Goal: Information Seeking & Learning: Learn about a topic

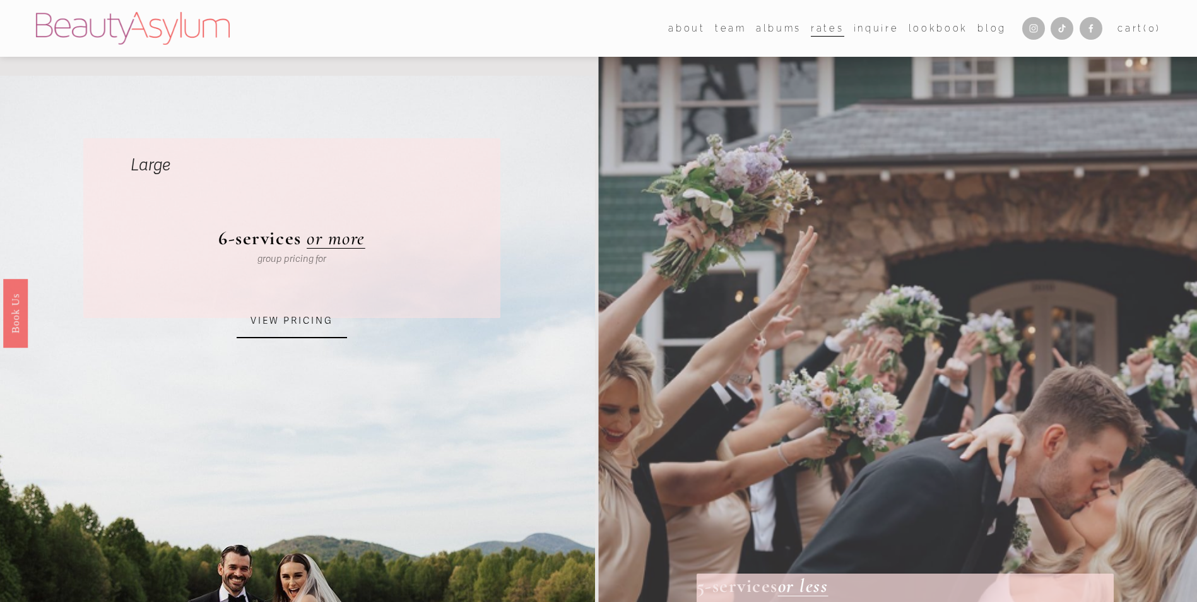
click at [306, 323] on link "VIEW PRICING" at bounding box center [292, 321] width 110 height 34
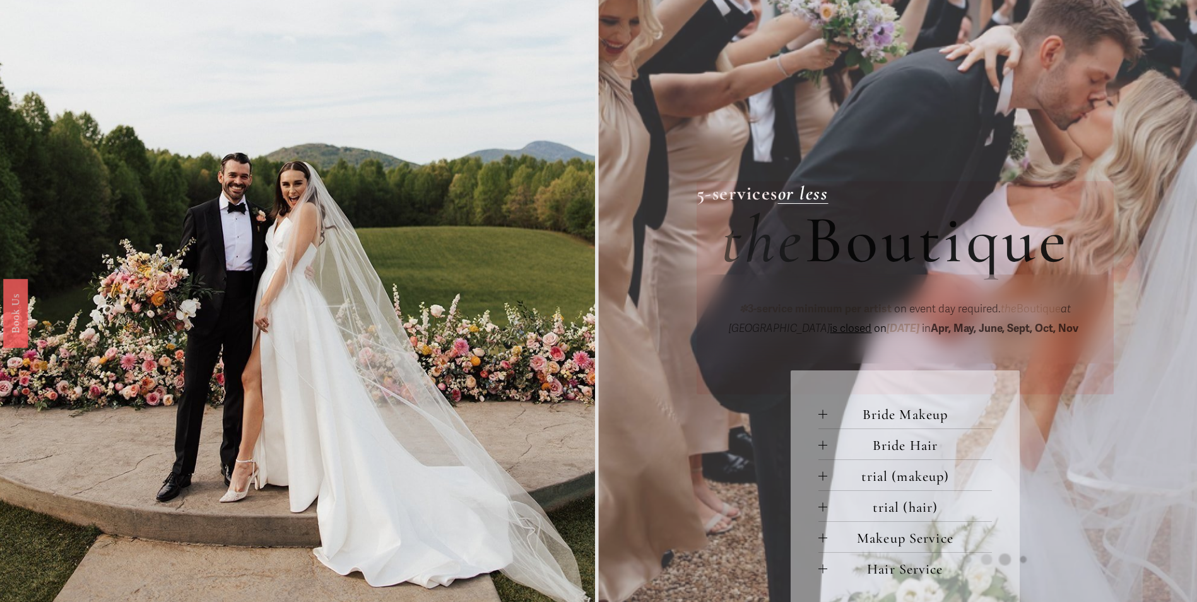
scroll to position [189, 0]
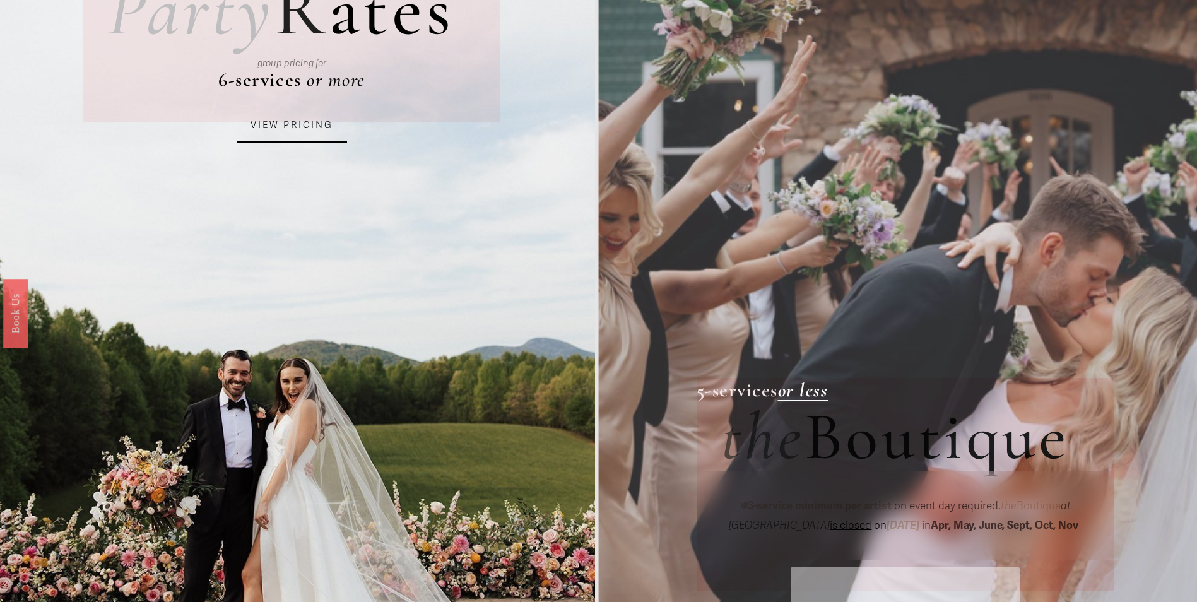
click at [292, 130] on link "VIEW PRICING" at bounding box center [292, 126] width 110 height 34
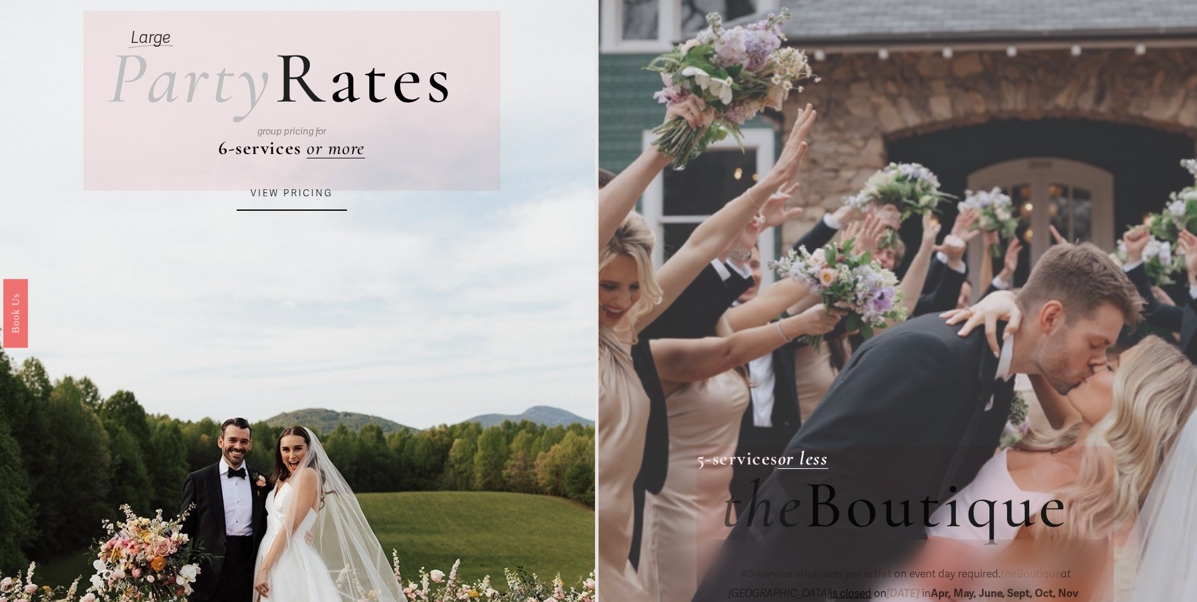
scroll to position [0, 0]
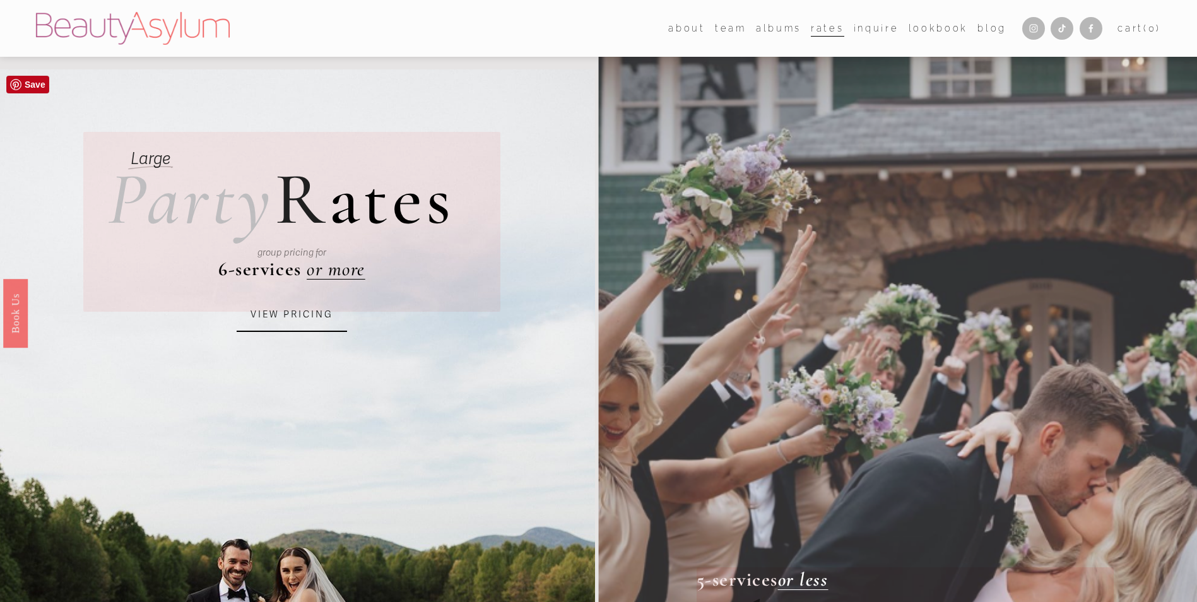
click at [304, 326] on link "VIEW PRICING" at bounding box center [292, 315] width 110 height 34
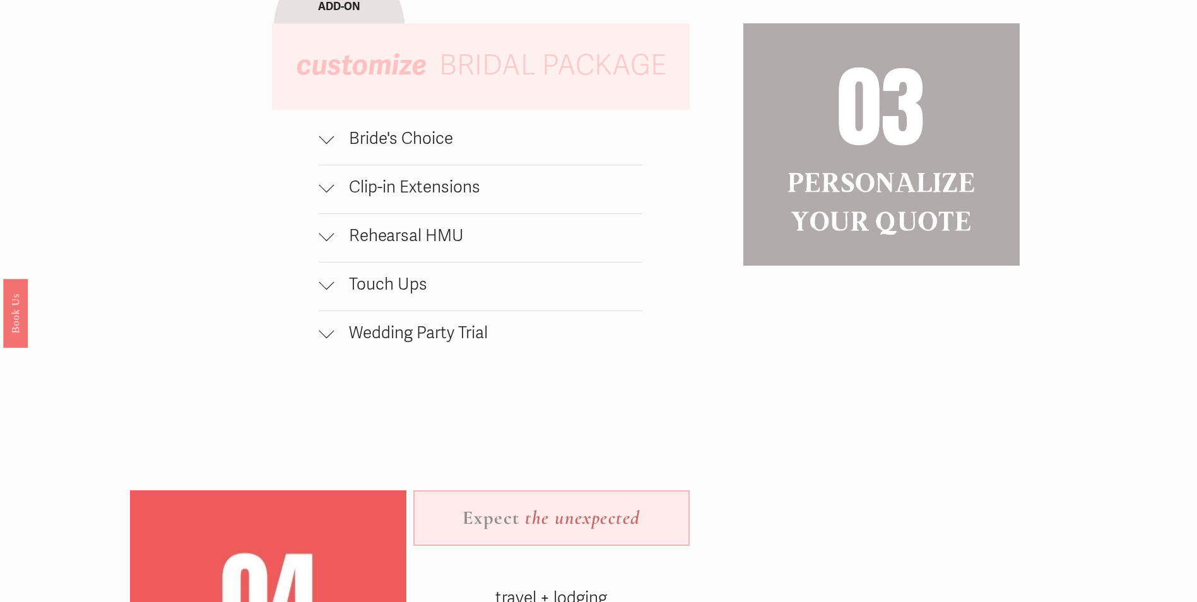
scroll to position [1704, 0]
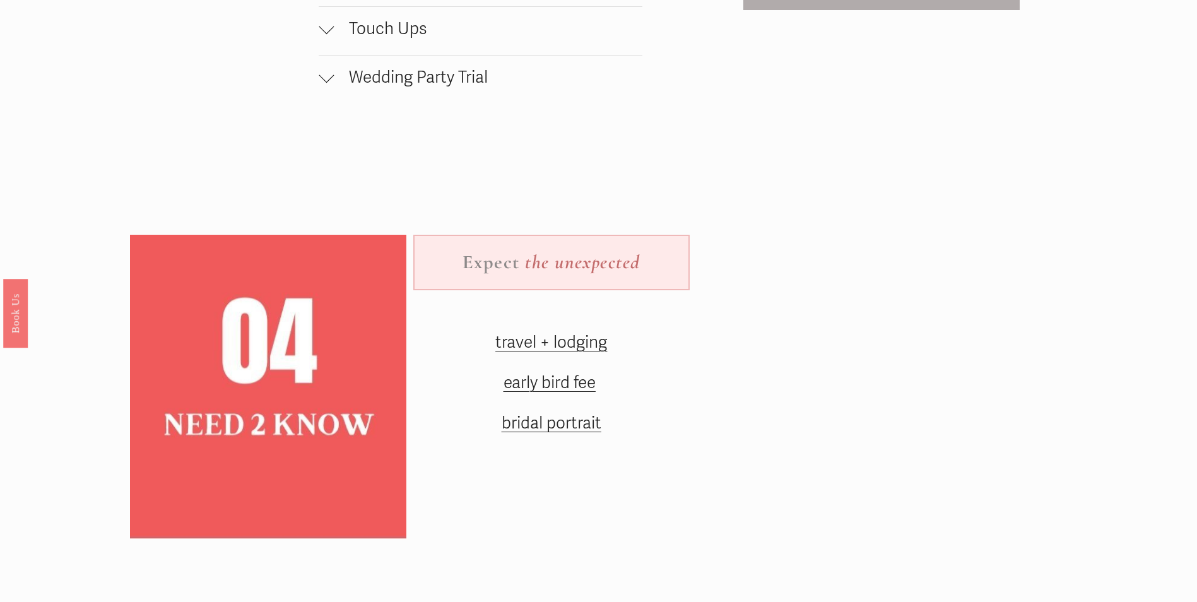
click at [568, 353] on span "travel + lodging" at bounding box center [551, 343] width 112 height 20
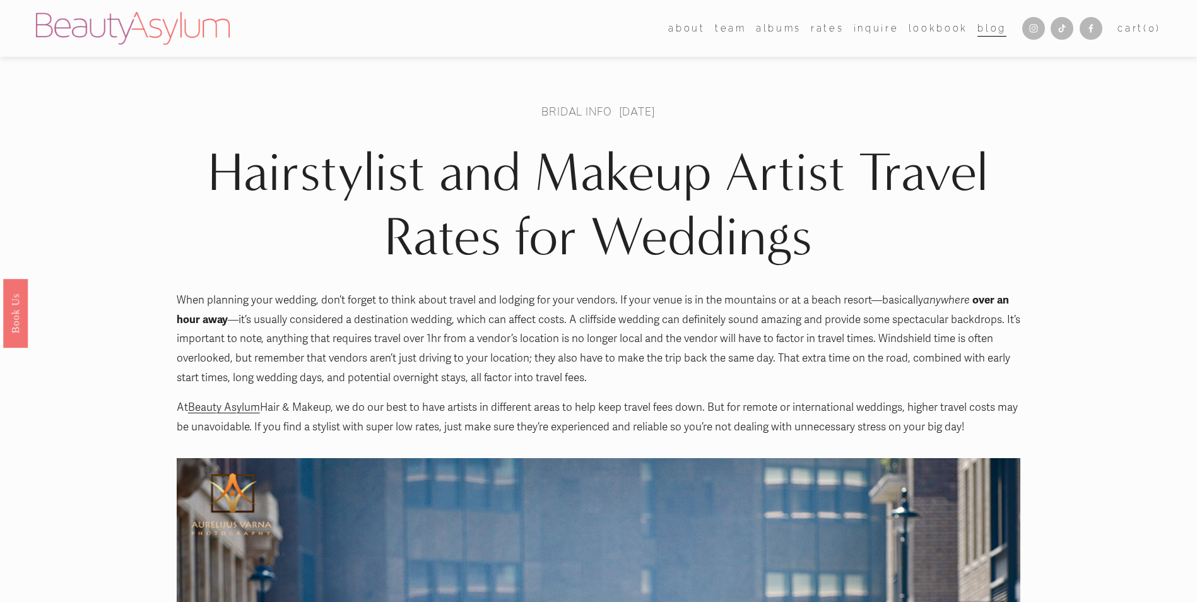
scroll to position [63, 0]
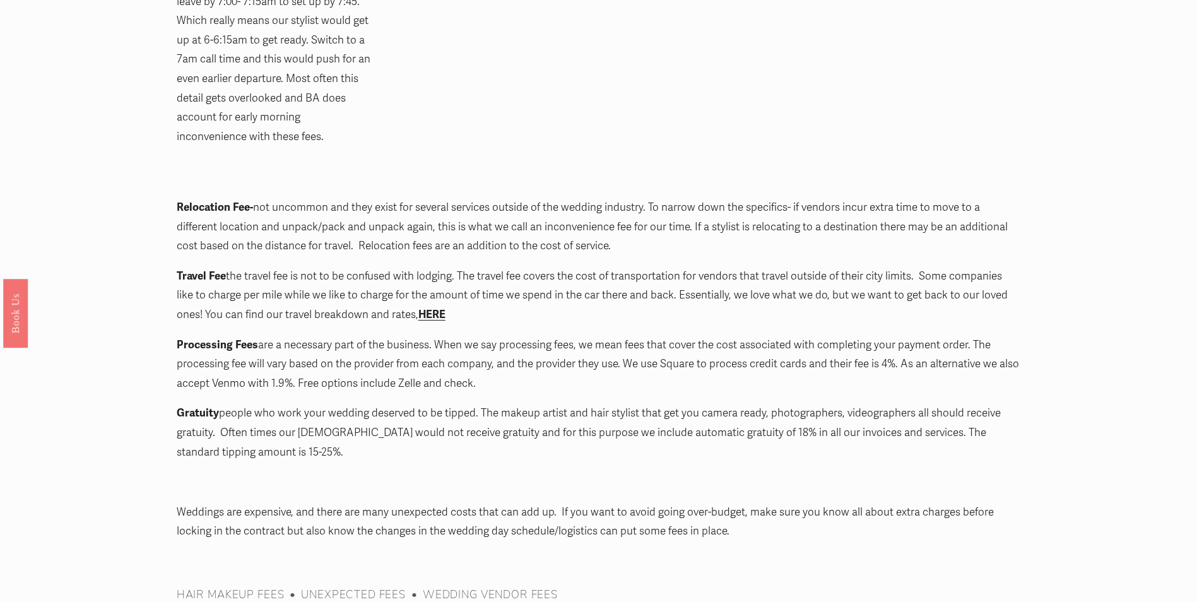
scroll to position [1326, 0]
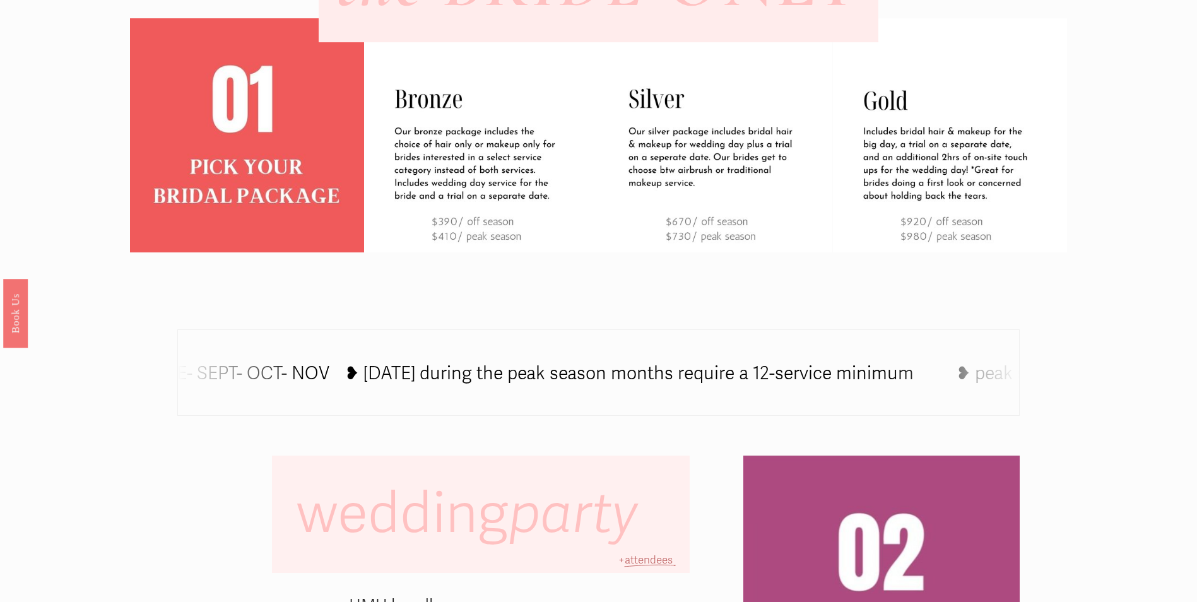
scroll to position [821, 0]
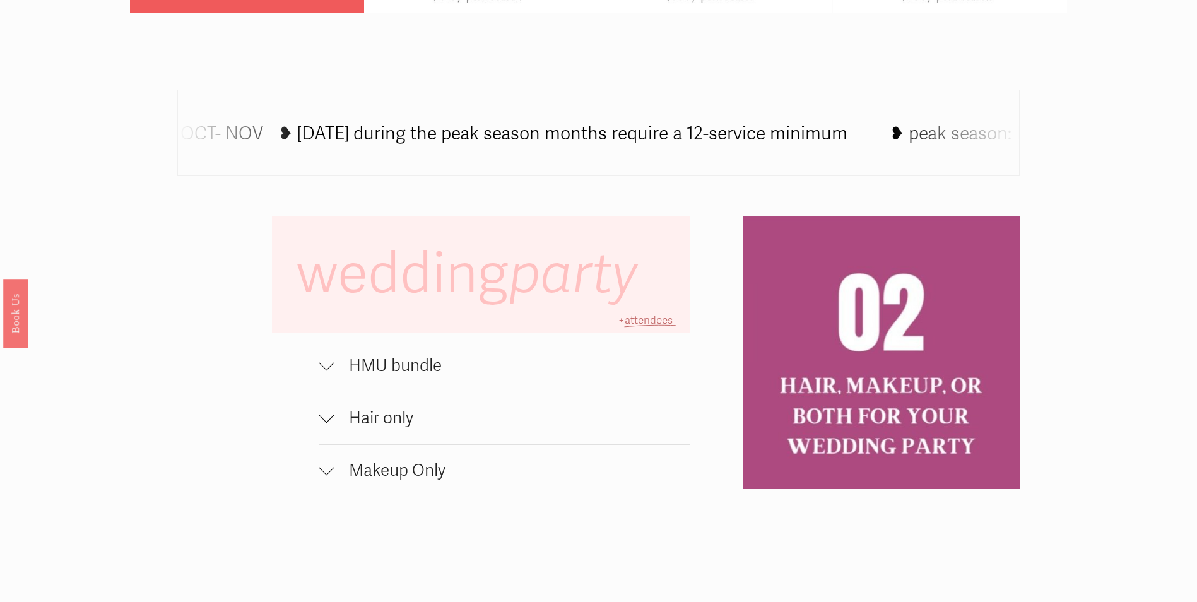
click at [483, 376] on span "HMU bundle" at bounding box center [511, 366] width 355 height 20
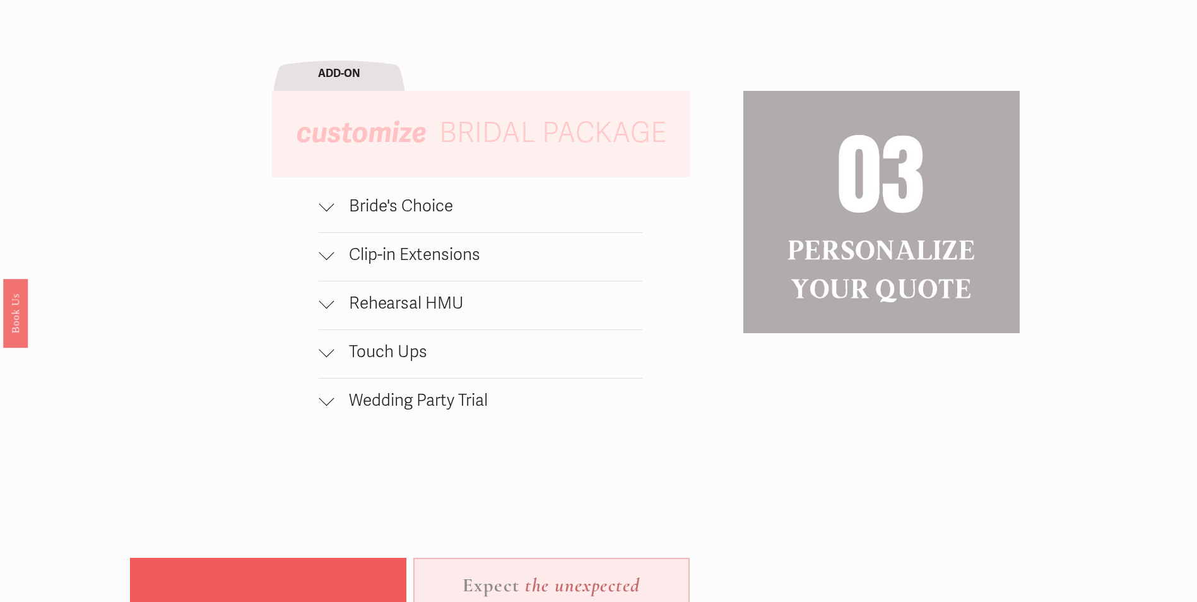
scroll to position [1452, 0]
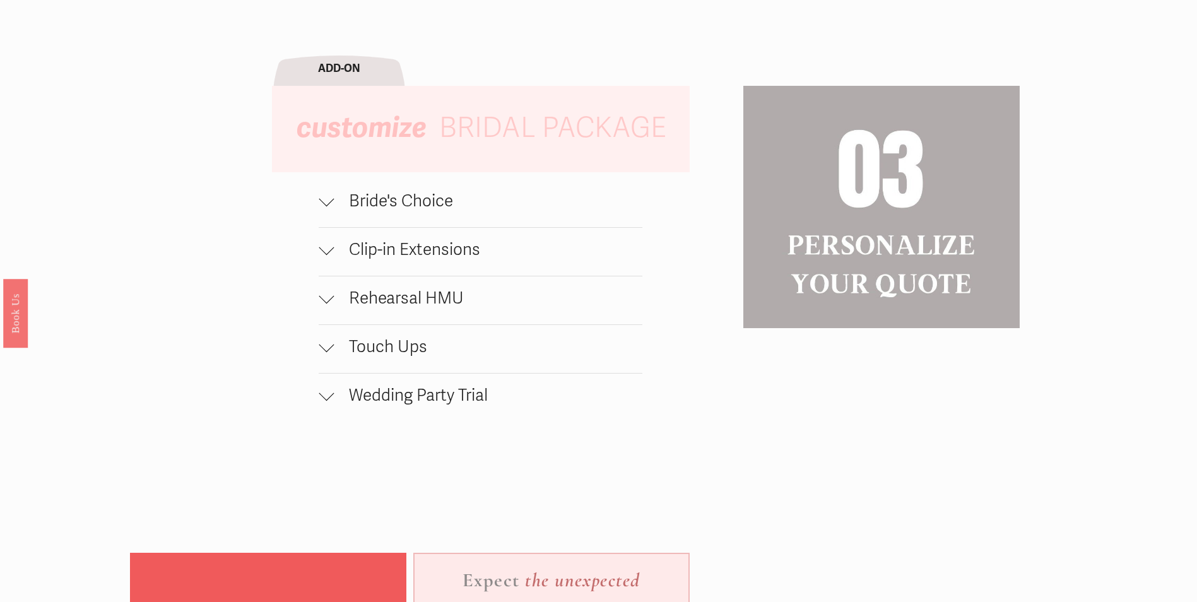
click at [427, 309] on span "Rehearsal HMU" at bounding box center [488, 298] width 308 height 20
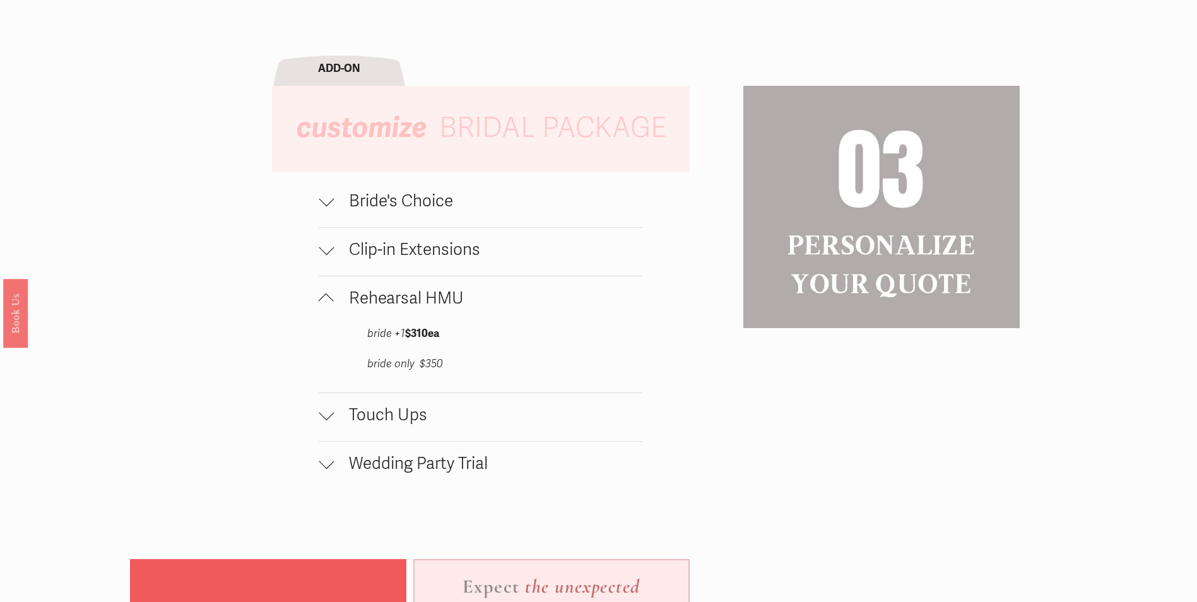
click at [427, 309] on span "Rehearsal HMU" at bounding box center [488, 298] width 308 height 20
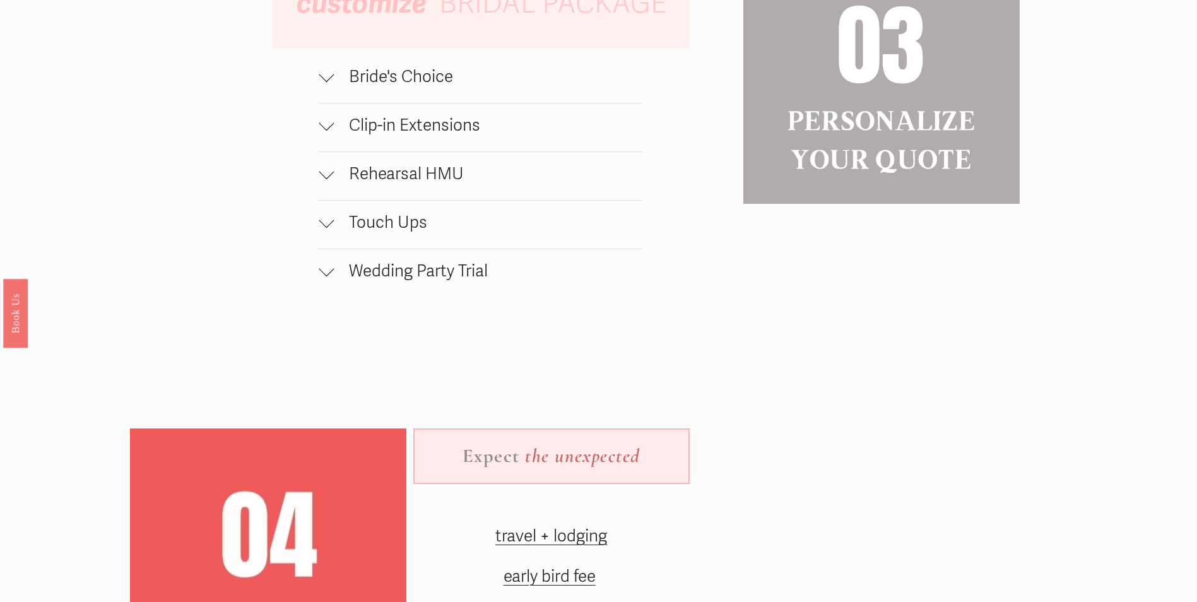
scroll to position [1830, 0]
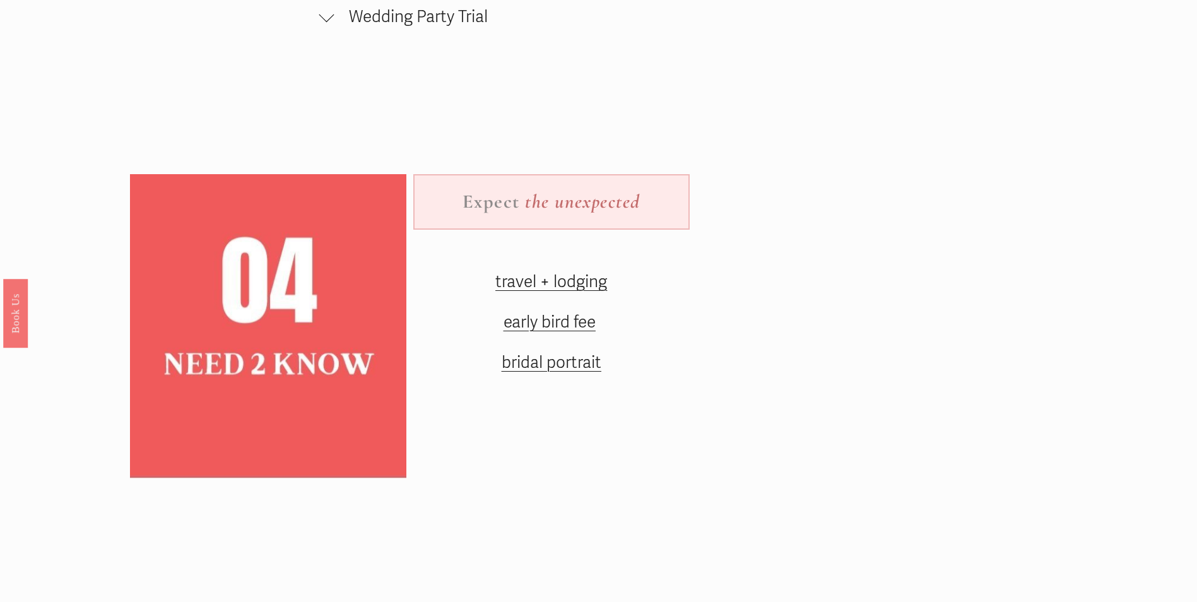
click at [561, 292] on span "travel + lodging" at bounding box center [551, 282] width 112 height 20
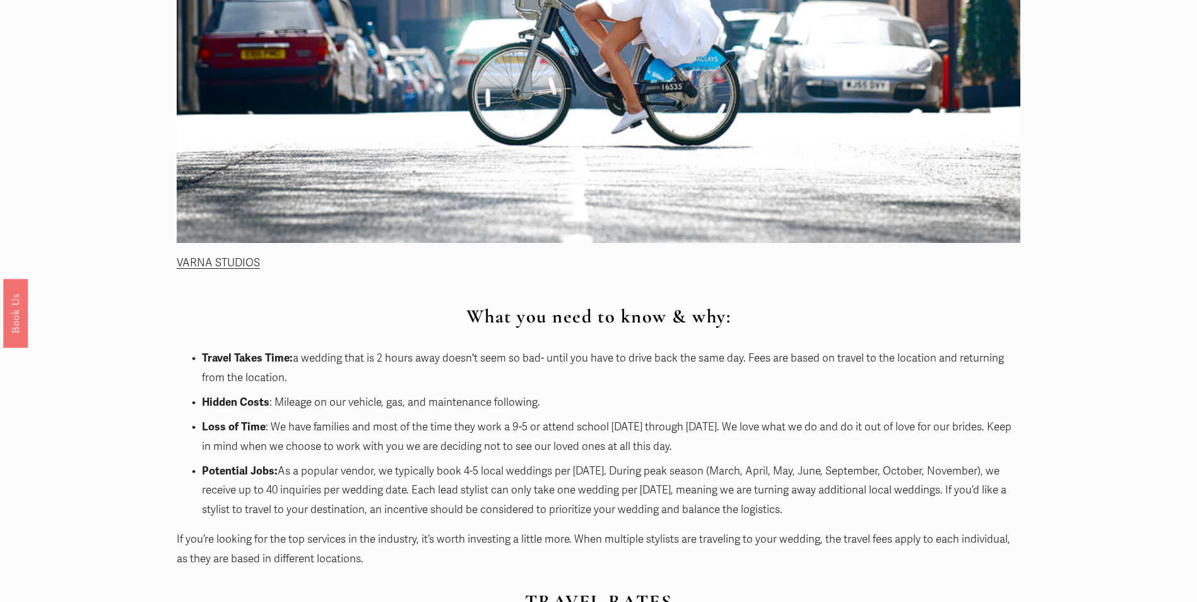
scroll to position [505, 0]
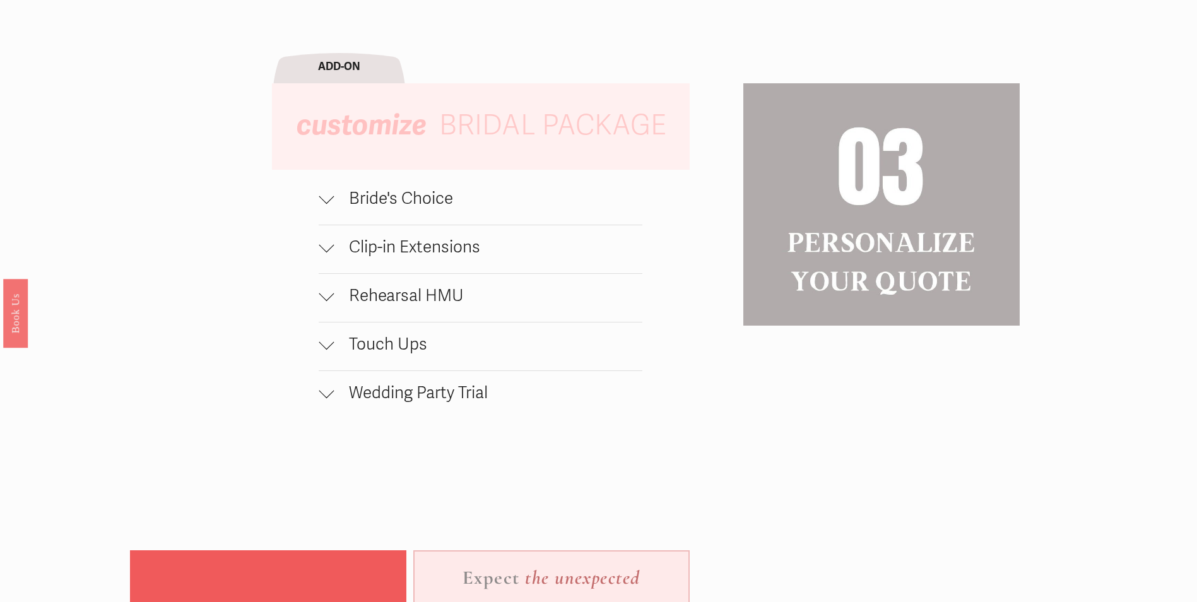
scroll to position [947, 0]
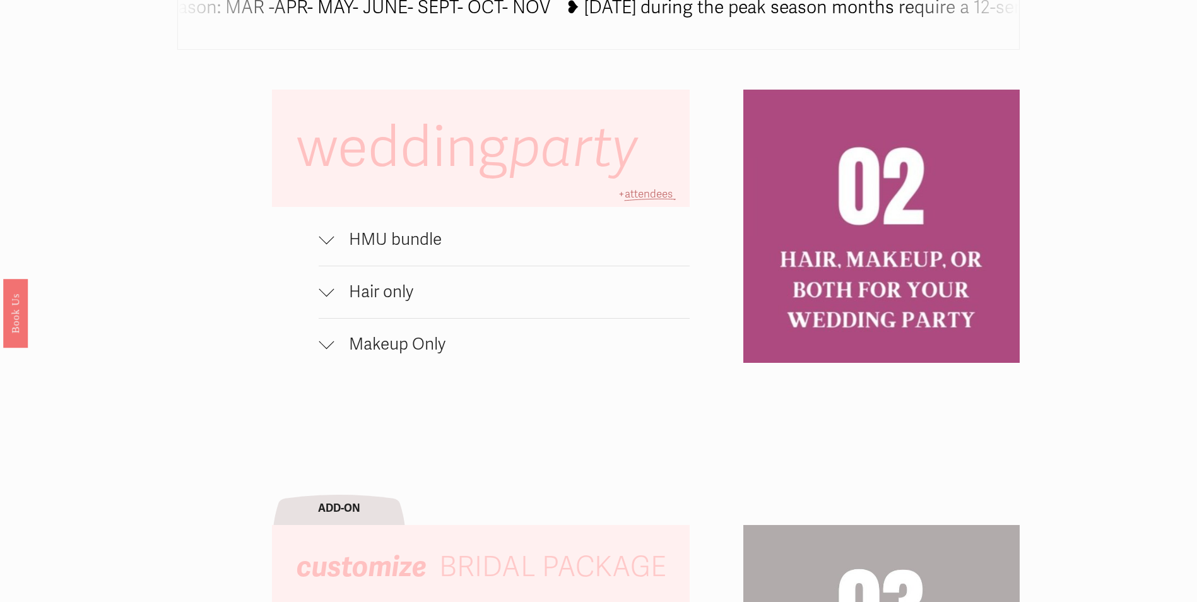
click at [385, 300] on span "Hair only" at bounding box center [511, 292] width 355 height 20
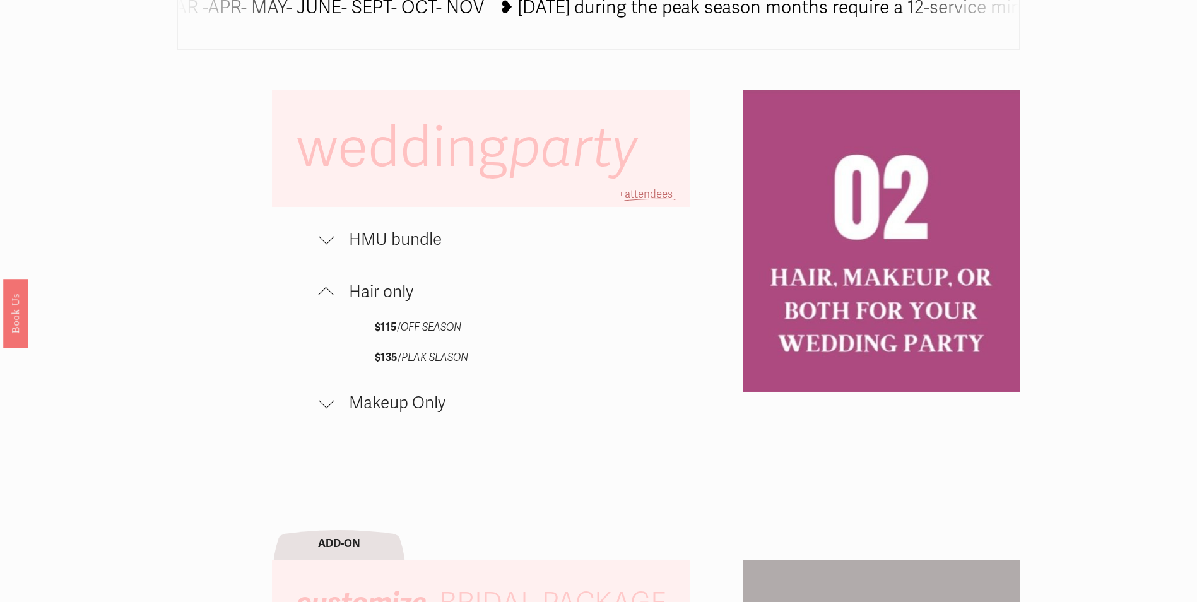
click at [396, 413] on span "Makeup Only" at bounding box center [511, 403] width 355 height 20
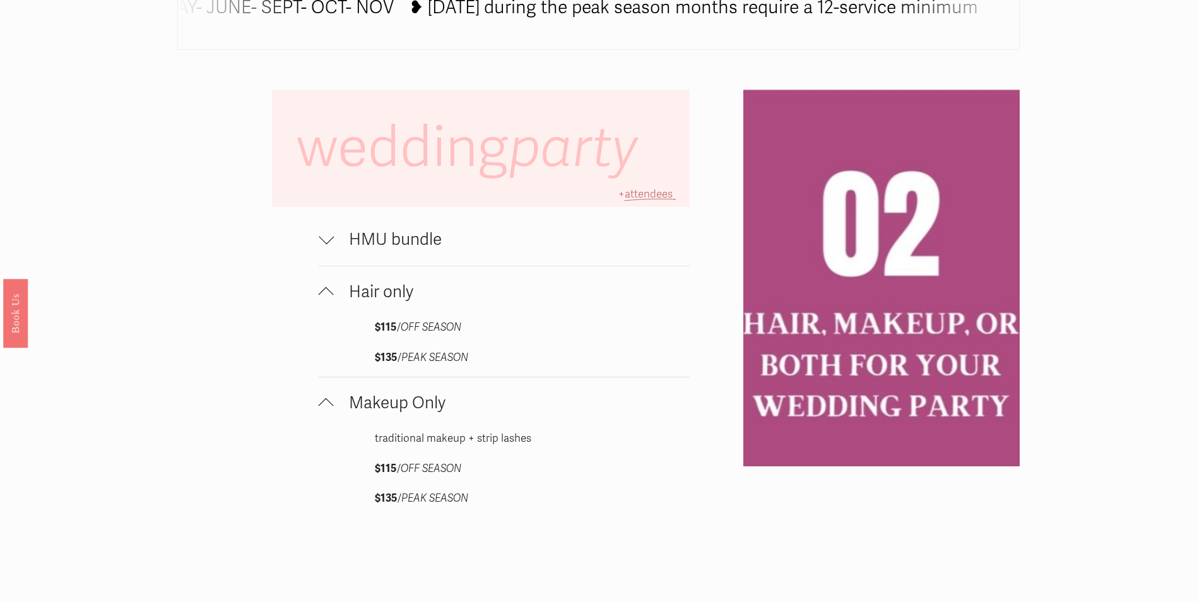
click at [406, 249] on span "HMU bundle" at bounding box center [511, 240] width 355 height 20
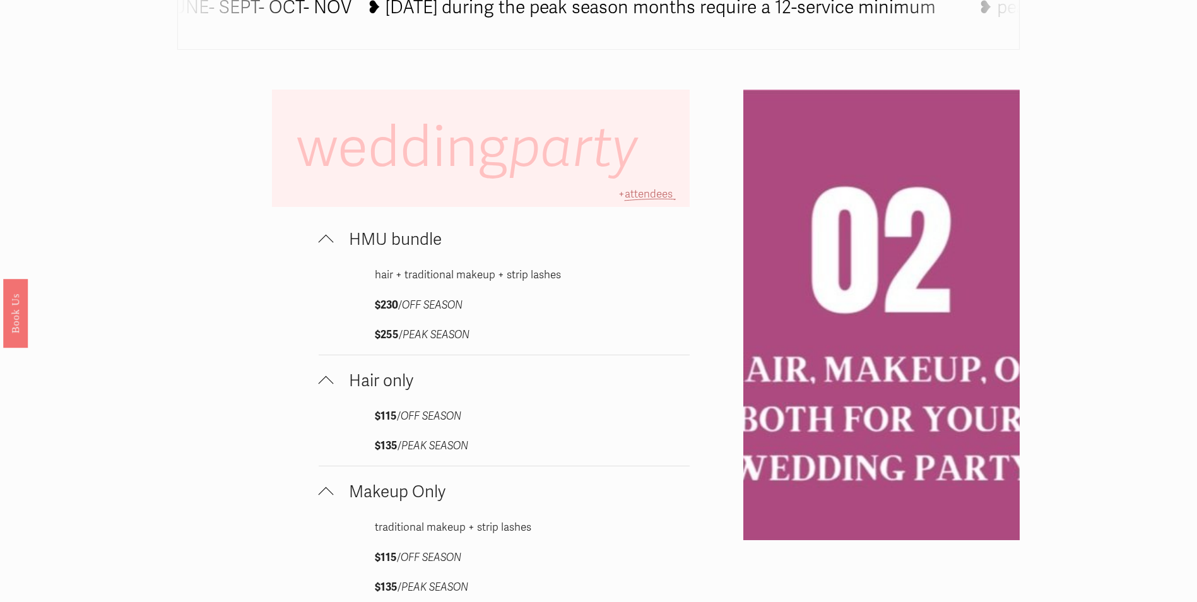
click at [630, 194] on p "+ attendees" at bounding box center [646, 195] width 88 height 20
click at [637, 201] on span "attendees" at bounding box center [649, 193] width 48 height 13
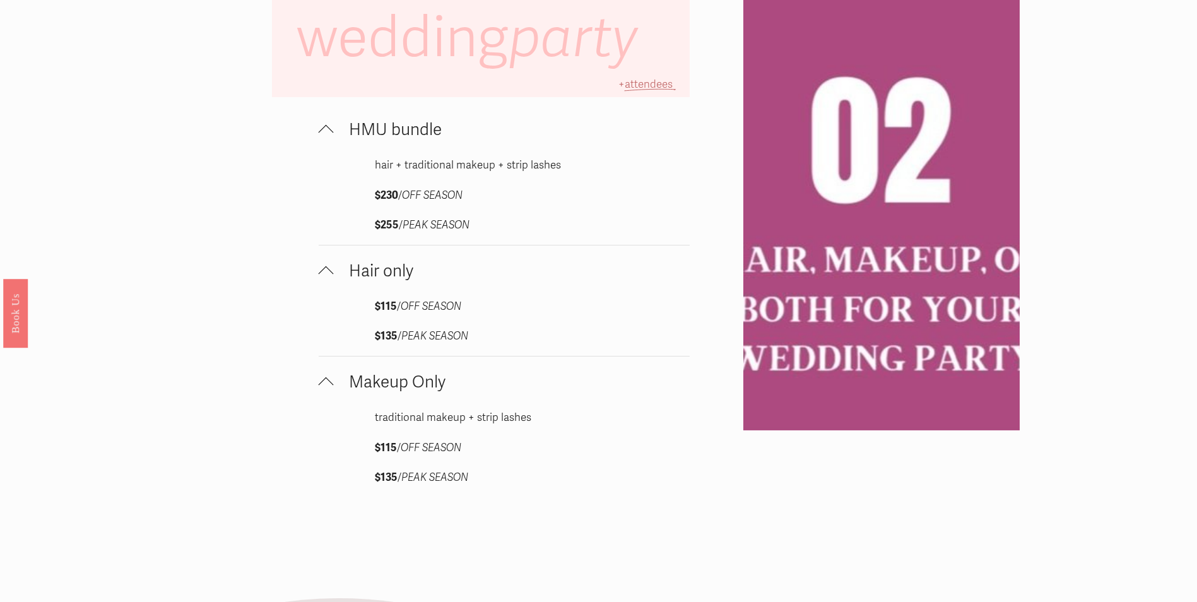
scroll to position [1010, 0]
